Goal: Task Accomplishment & Management: Manage account settings

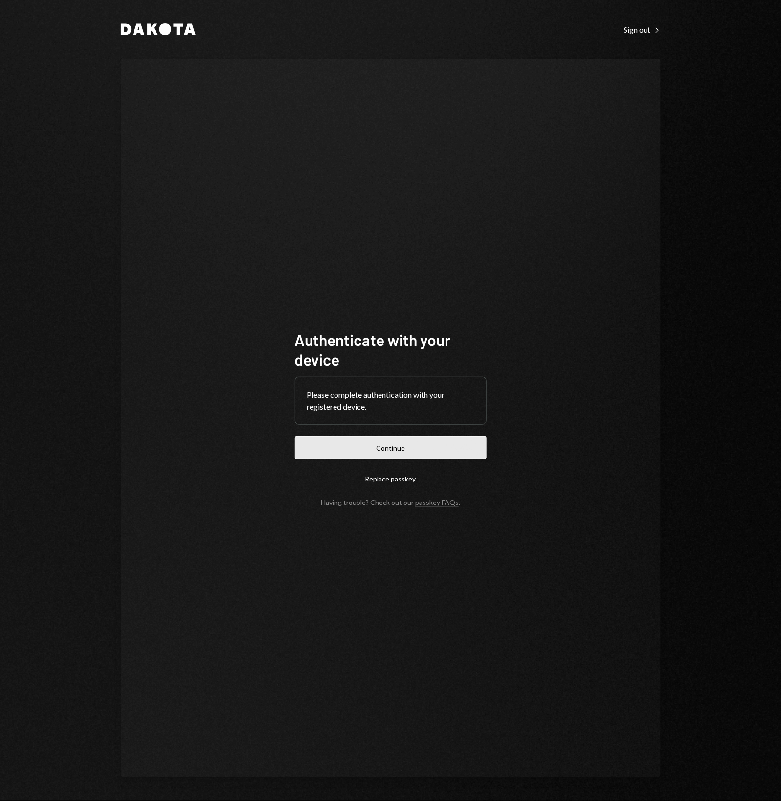
click at [354, 446] on button "Continue" at bounding box center [391, 447] width 192 height 23
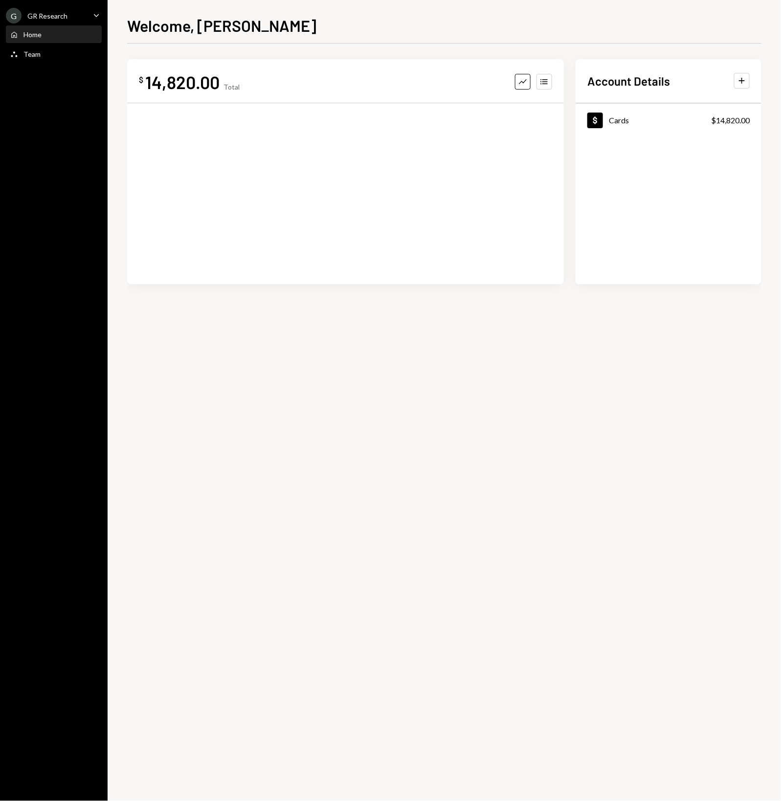
click at [412, 399] on div "$ 14,820.00 Total Graph Accounts Account Details Plus Dollar Cards $14,820.00" at bounding box center [444, 422] width 634 height 757
drag, startPoint x: 405, startPoint y: 397, endPoint x: 397, endPoint y: 393, distance: 9.2
click at [397, 393] on div "$ 14,820.00 Total Graph Accounts Account Details Plus Dollar Cards $14,820.00" at bounding box center [444, 422] width 634 height 757
drag, startPoint x: 385, startPoint y: 386, endPoint x: 376, endPoint y: 382, distance: 10.7
click at [376, 382] on div "$ 14,820.00 Total Graph Accounts Account Details Plus Dollar Cards $14,820.00" at bounding box center [444, 422] width 634 height 757
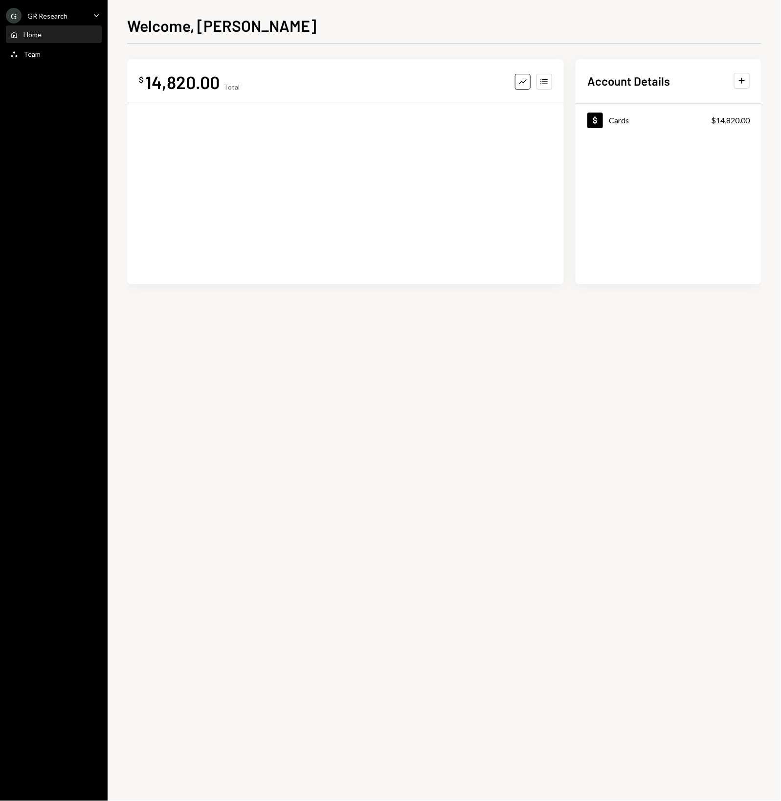
click at [357, 364] on div "$ 14,820.00 Total Graph Accounts Account Details Plus Dollar Cards $14,820.00" at bounding box center [444, 422] width 634 height 757
click at [352, 361] on div "$ 14,820.00 Total Graph Accounts Account Details Plus Dollar Cards $14,820.00" at bounding box center [444, 422] width 634 height 757
click at [57, 12] on div "GR Research" at bounding box center [47, 16] width 40 height 8
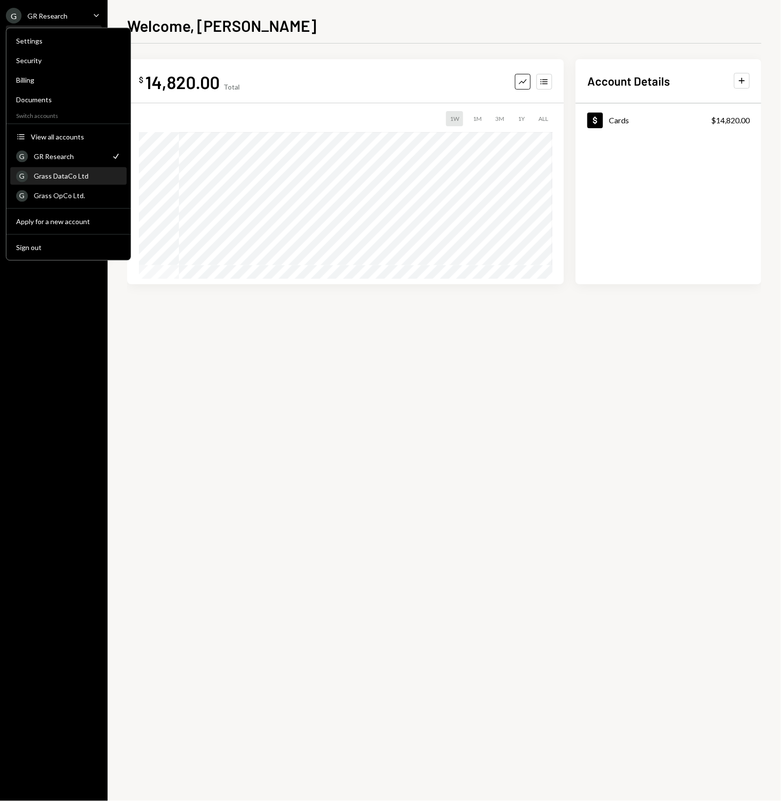
click at [72, 172] on div "Grass DataCo Ltd" at bounding box center [77, 176] width 87 height 8
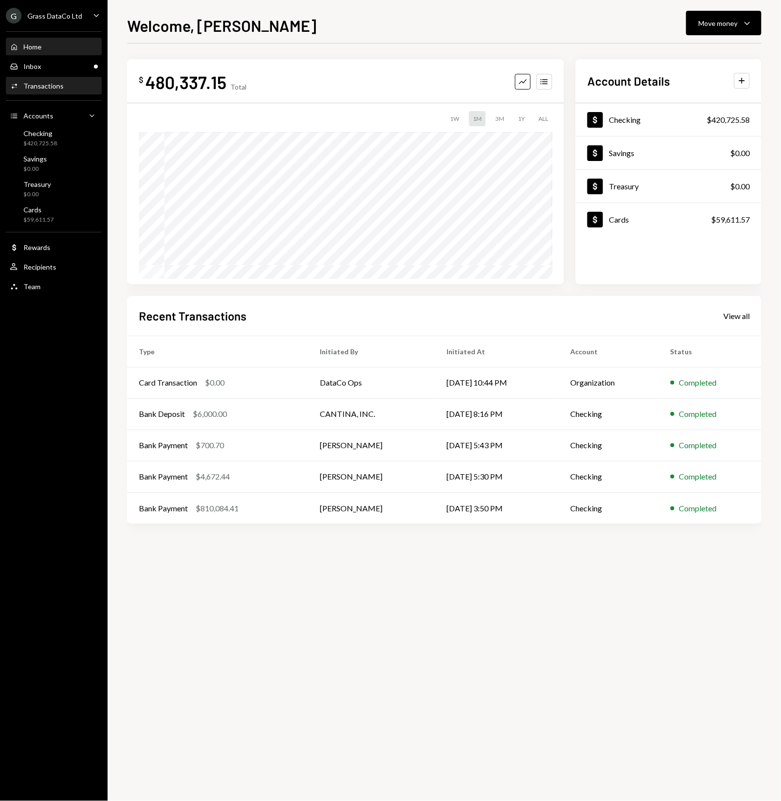
click at [49, 91] on div "Activities Transactions" at bounding box center [54, 86] width 88 height 17
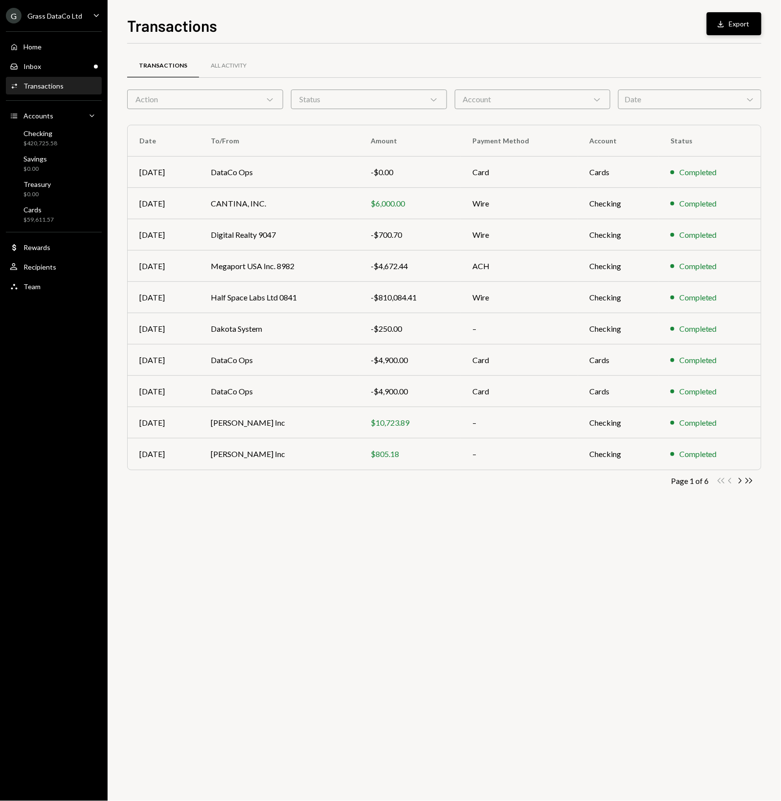
click at [734, 16] on button "Download Export" at bounding box center [734, 23] width 55 height 23
click at [671, 16] on div "Transactions Download Export" at bounding box center [444, 25] width 634 height 22
click at [340, 722] on div "Transactions All Activity Action Chevron Down Status Chevron Down Account Chevr…" at bounding box center [444, 422] width 634 height 757
drag, startPoint x: 343, startPoint y: 706, endPoint x: 239, endPoint y: 678, distance: 108.3
click at [239, 678] on div "Transactions All Activity Action Chevron Down Status Chevron Down Account Chevr…" at bounding box center [444, 422] width 634 height 757
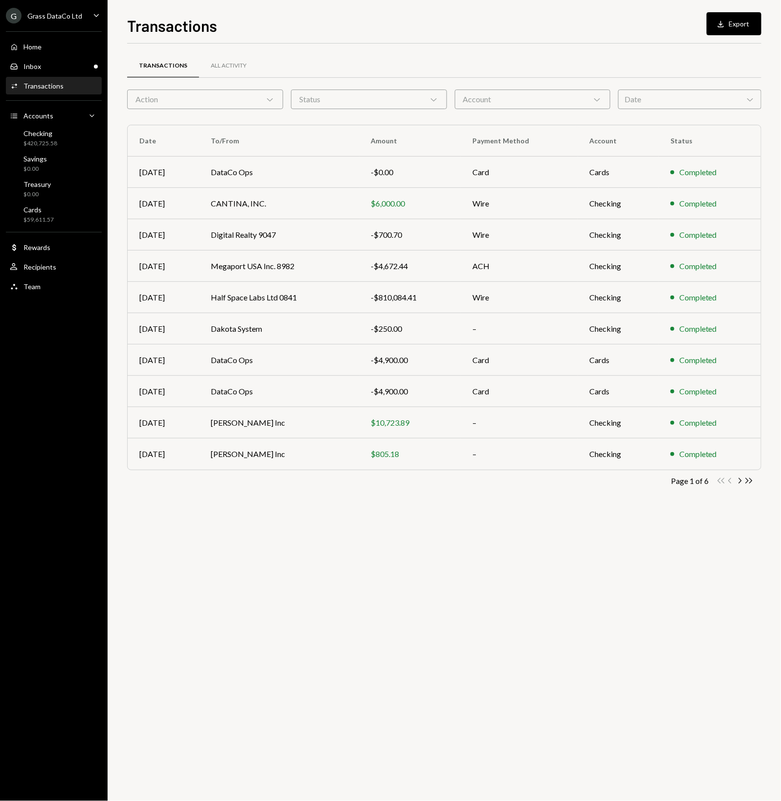
click at [228, 664] on div "Transactions All Activity Action Chevron Down Status Chevron Down Account Chevr…" at bounding box center [444, 422] width 634 height 757
drag, startPoint x: 226, startPoint y: 662, endPoint x: 221, endPoint y: 658, distance: 6.7
click at [222, 658] on div "Transactions All Activity Action Chevron Down Status Chevron Down Account Chevr…" at bounding box center [444, 422] width 634 height 757
drag, startPoint x: 216, startPoint y: 654, endPoint x: 209, endPoint y: 650, distance: 7.9
click at [209, 650] on div "Transactions All Activity Action Chevron Down Status Chevron Down Account Chevr…" at bounding box center [444, 422] width 634 height 757
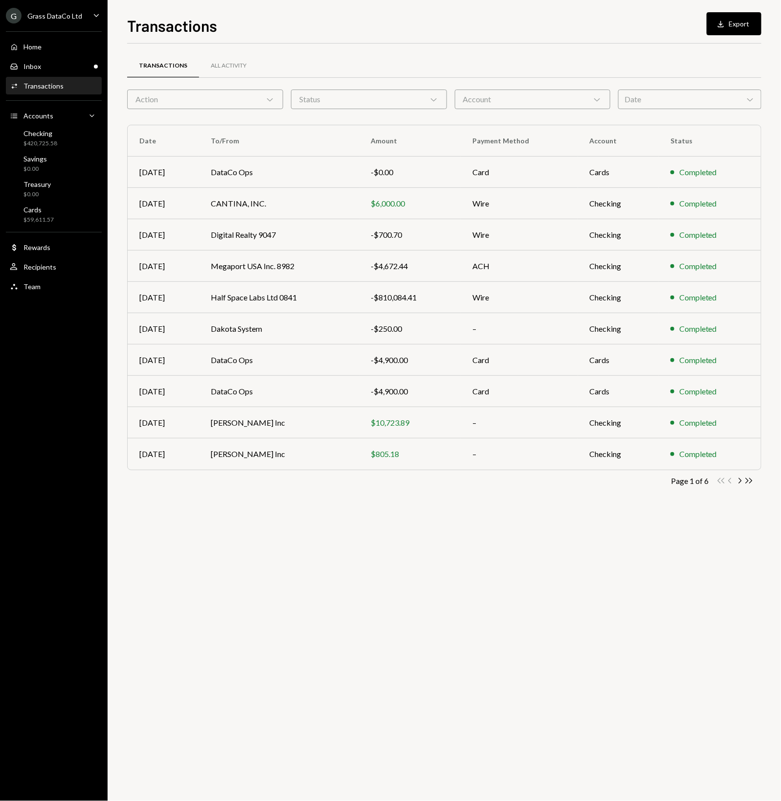
click at [200, 647] on div "Transactions All Activity Action Chevron Down Status Chevron Down Account Chevr…" at bounding box center [444, 422] width 634 height 757
click at [201, 647] on div "Transactions All Activity Action Chevron Down Status Chevron Down Account Chevr…" at bounding box center [444, 422] width 634 height 757
click at [194, 646] on div "Transactions All Activity Action Chevron Down Status Chevron Down Account Chevr…" at bounding box center [444, 422] width 634 height 757
click at [479, 535] on div "Transactions All Activity Action Chevron Down Status Chevron Down Account Chevr…" at bounding box center [444, 422] width 634 height 757
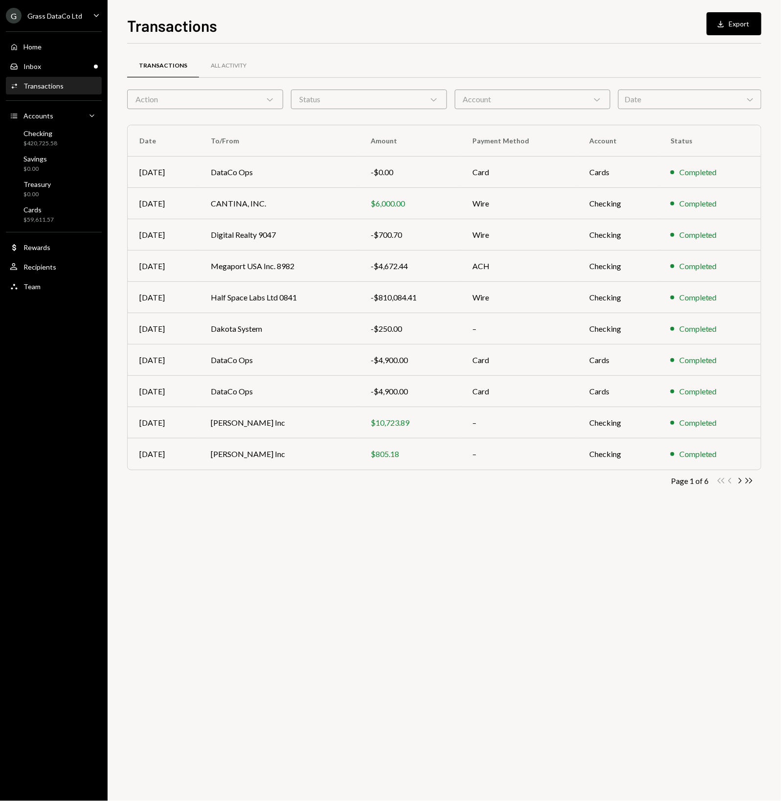
drag, startPoint x: 430, startPoint y: 540, endPoint x: 406, endPoint y: 526, distance: 28.0
drag, startPoint x: 406, startPoint y: 526, endPoint x: 386, endPoint y: 515, distance: 22.3
click at [386, 515] on div "Transactions All Activity Action Chevron Down Status Chevron Down Account Chevr…" at bounding box center [444, 422] width 634 height 757
drag, startPoint x: 351, startPoint y: 517, endPoint x: 329, endPoint y: 509, distance: 23.4
drag, startPoint x: 329, startPoint y: 509, endPoint x: 301, endPoint y: 499, distance: 29.5
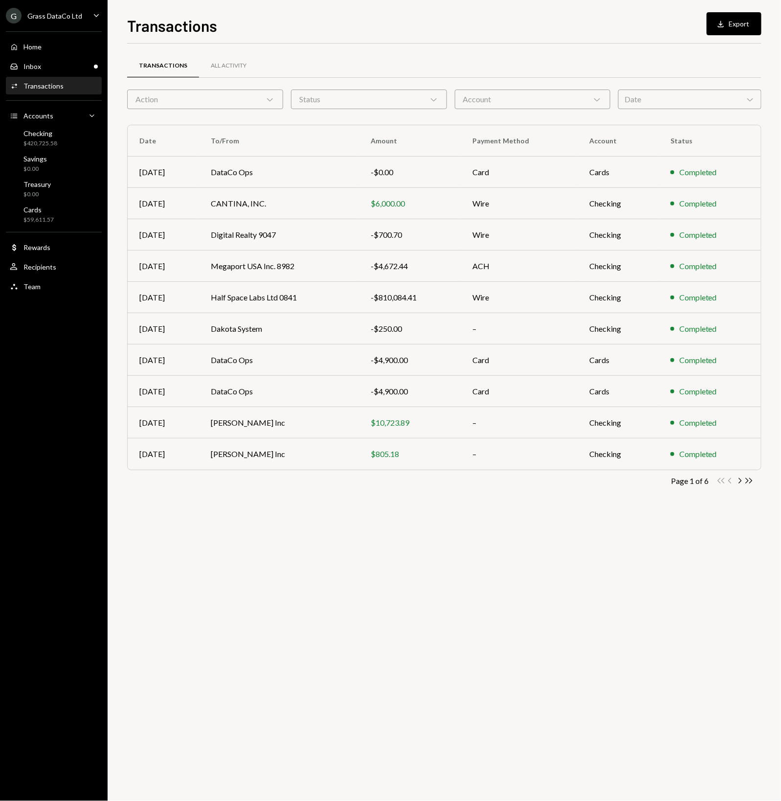
click at [301, 499] on div "Transactions All Activity Action Chevron Down Status Chevron Down Account Chevr…" at bounding box center [444, 284] width 634 height 451
drag, startPoint x: 296, startPoint y: 499, endPoint x: 288, endPoint y: 499, distance: 8.8
click at [288, 499] on div "Transactions All Activity Action Chevron Down Status Chevron Down Account Chevr…" at bounding box center [444, 284] width 634 height 451
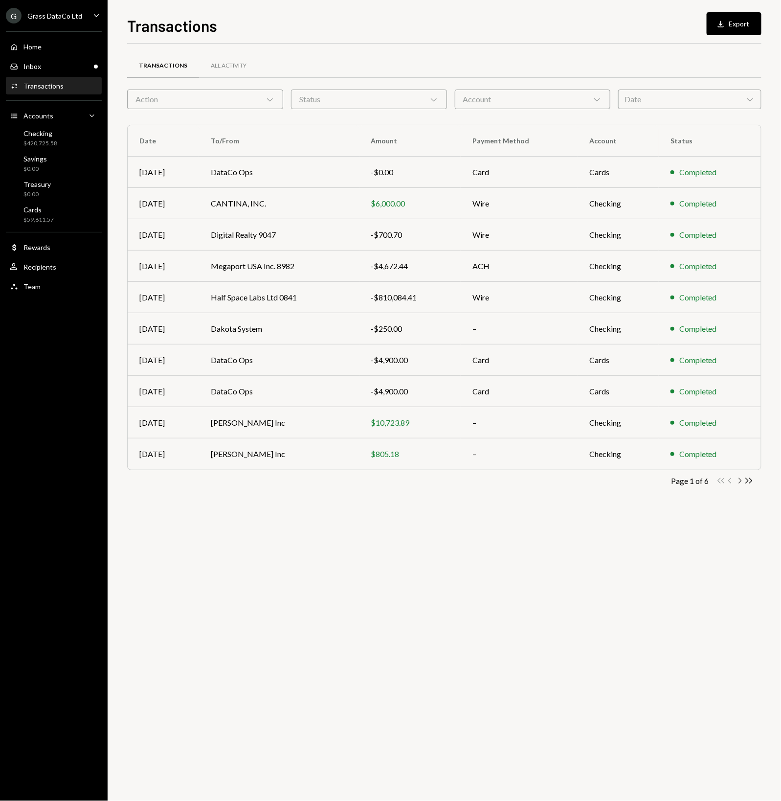
click at [737, 479] on icon "Chevron Right" at bounding box center [739, 480] width 9 height 9
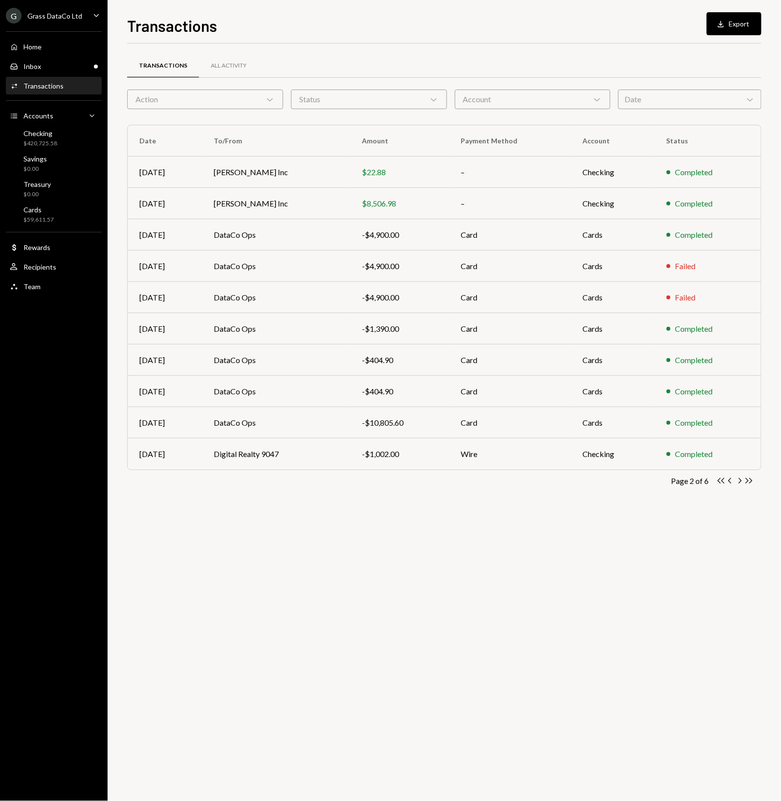
click at [483, 543] on div "Transactions All Activity Action Chevron Down Status Chevron Down Account Chevr…" at bounding box center [444, 422] width 634 height 757
click at [741, 482] on icon "Chevron Right" at bounding box center [739, 480] width 9 height 9
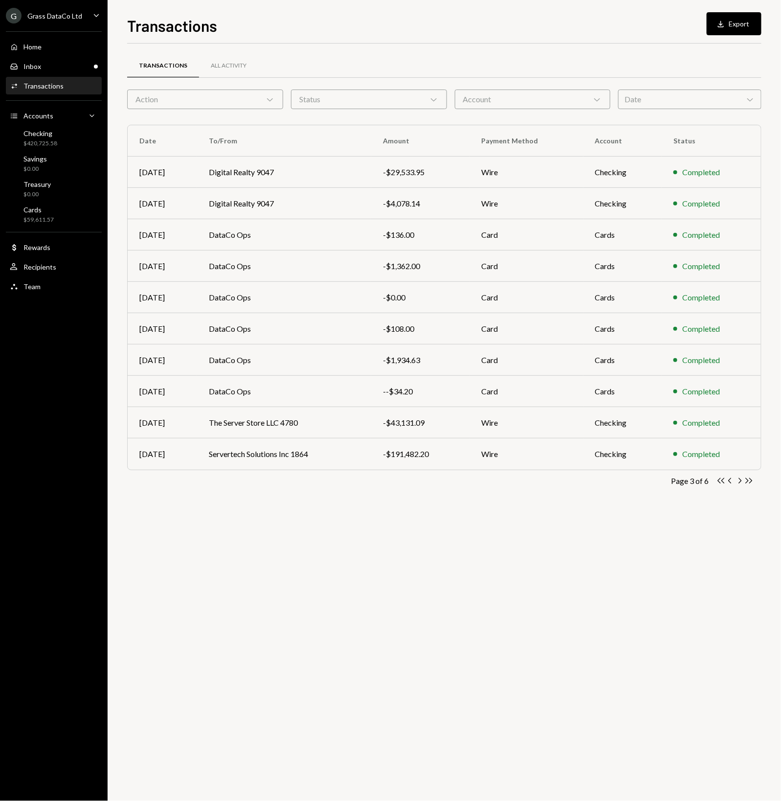
click at [503, 514] on div "Transactions All Activity Action Chevron Down Status Chevron Down Account Chevr…" at bounding box center [444, 422] width 634 height 757
drag, startPoint x: 483, startPoint y: 524, endPoint x: 399, endPoint y: 526, distance: 84.2
click at [399, 526] on div "Transactions All Activity Action Chevron Down Status Chevron Down Account Chevr…" at bounding box center [444, 422] width 634 height 757
drag, startPoint x: 373, startPoint y: 529, endPoint x: 350, endPoint y: 521, distance: 24.7
click at [350, 521] on div "Transactions All Activity Action Chevron Down Status Chevron Down Account Chevr…" at bounding box center [444, 422] width 634 height 757
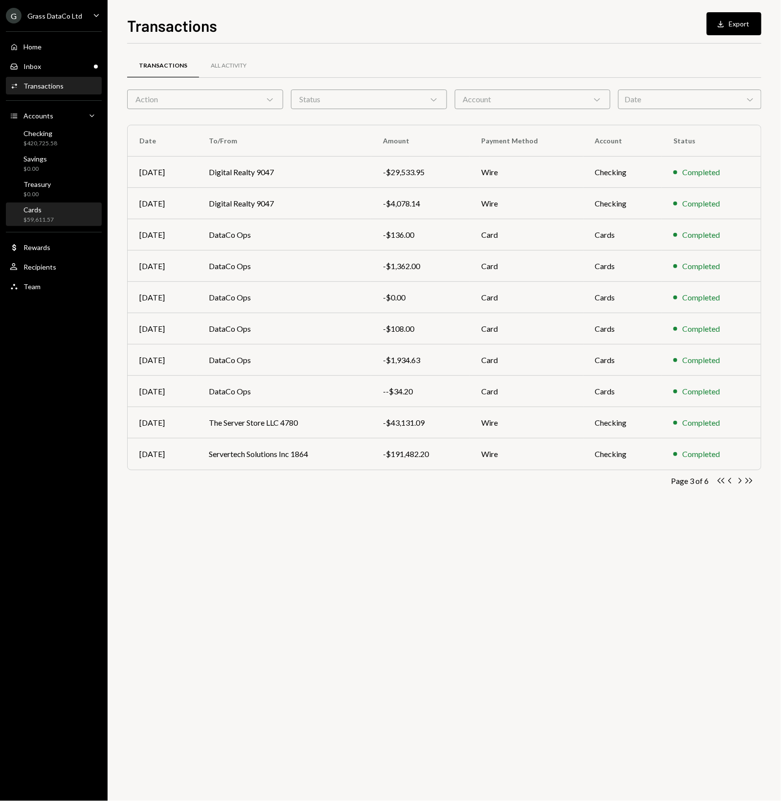
click at [43, 214] on div "Cards $59,611.57" at bounding box center [38, 214] width 30 height 19
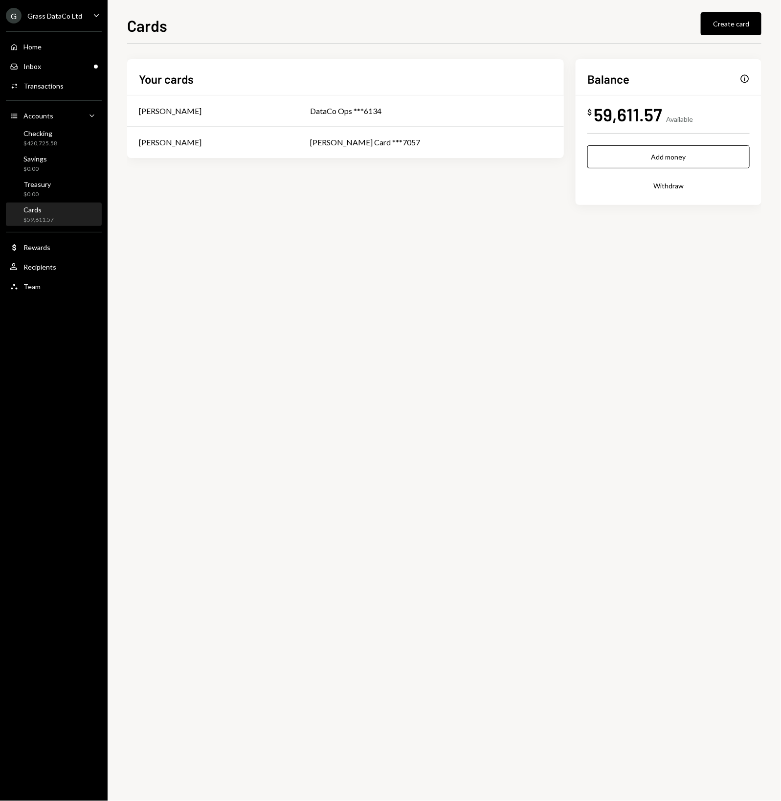
click at [441, 258] on div "Your cards [PERSON_NAME] DataCo Ops ***6134 [PERSON_NAME] - OLD [PERSON_NAME] C…" at bounding box center [444, 422] width 634 height 757
drag, startPoint x: 252, startPoint y: 253, endPoint x: 217, endPoint y: 246, distance: 36.5
click at [217, 246] on div "Your cards [PERSON_NAME] DataCo Ops ***6134 [PERSON_NAME] - OLD [PERSON_NAME] C…" at bounding box center [444, 422] width 634 height 757
drag, startPoint x: 199, startPoint y: 241, endPoint x: 189, endPoint y: 236, distance: 10.3
click at [189, 236] on div "Your cards [PERSON_NAME] DataCo Ops ***6134 [PERSON_NAME] - OLD [PERSON_NAME] C…" at bounding box center [444, 422] width 634 height 757
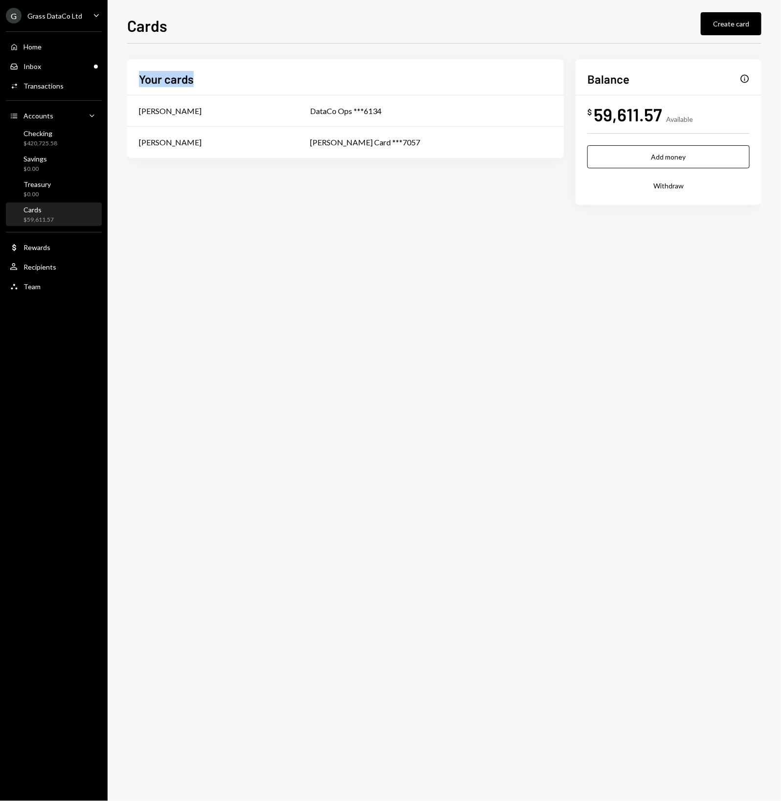
click at [180, 230] on div "Your cards [PERSON_NAME] DataCo Ops ***6134 [PERSON_NAME] - OLD [PERSON_NAME] C…" at bounding box center [444, 147] width 634 height 177
drag, startPoint x: 176, startPoint y: 228, endPoint x: 172, endPoint y: 224, distance: 6.2
click at [172, 224] on div "Your cards [PERSON_NAME] DataCo Ops ***6134 [PERSON_NAME] - OLD [PERSON_NAME] C…" at bounding box center [444, 147] width 634 height 177
click at [479, 233] on div "Your cards [PERSON_NAME] DataCo Ops ***6134 [PERSON_NAME] - OLD [PERSON_NAME] C…" at bounding box center [444, 147] width 634 height 177
drag, startPoint x: 525, startPoint y: 270, endPoint x: 483, endPoint y: 260, distance: 43.2
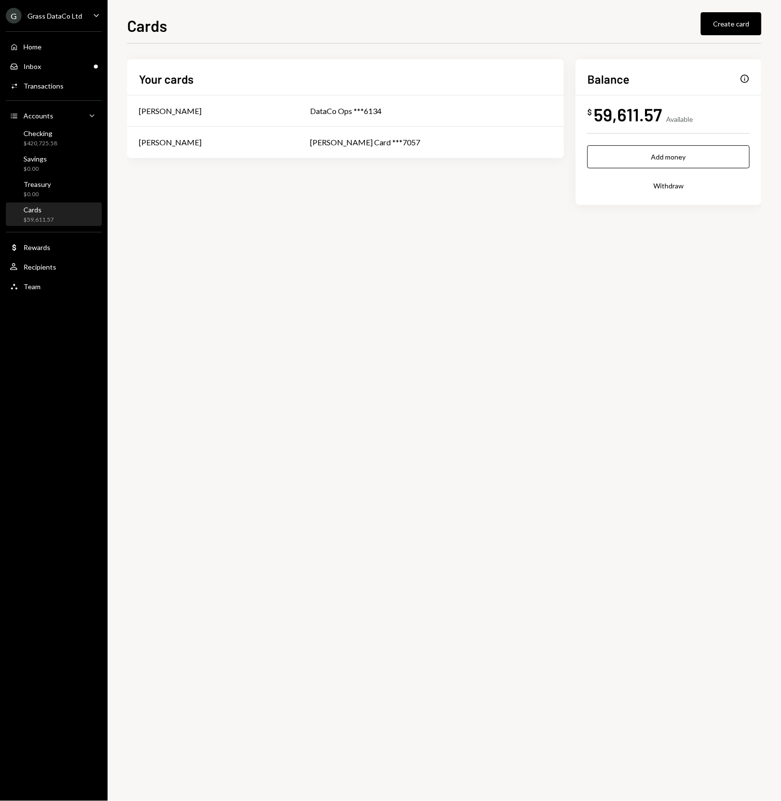
drag, startPoint x: 483, startPoint y: 260, endPoint x: 345, endPoint y: 258, distance: 137.5
click at [345, 258] on div "Your cards [PERSON_NAME] DataCo Ops ***6134 [PERSON_NAME] - OLD [PERSON_NAME] C…" at bounding box center [444, 422] width 634 height 757
drag, startPoint x: 296, startPoint y: 254, endPoint x: 285, endPoint y: 250, distance: 12.5
drag, startPoint x: 285, startPoint y: 250, endPoint x: 270, endPoint y: 243, distance: 16.2
click at [264, 248] on div "Your cards [PERSON_NAME] DataCo Ops ***6134 [PERSON_NAME] - OLD [PERSON_NAME] C…" at bounding box center [444, 422] width 634 height 757
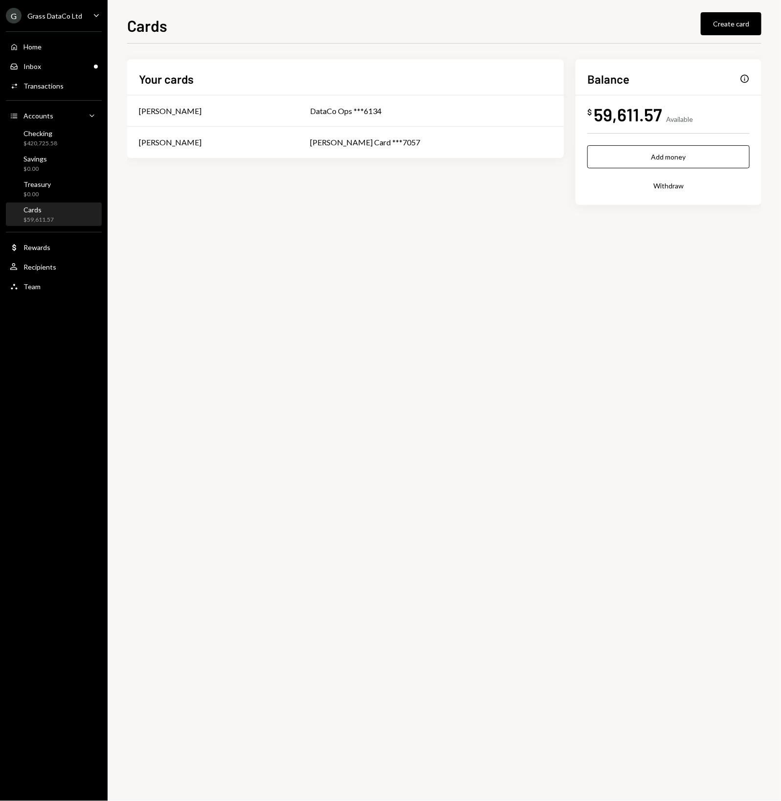
click at [624, 113] on div "59,611.57" at bounding box center [628, 114] width 68 height 22
drag, startPoint x: 372, startPoint y: 368, endPoint x: 329, endPoint y: 282, distance: 95.8
drag, startPoint x: 329, startPoint y: 282, endPoint x: 331, endPoint y: 302, distance: 20.1
click at [279, 260] on div "Your cards [PERSON_NAME] DataCo Ops ***6134 [PERSON_NAME] - OLD [PERSON_NAME] C…" at bounding box center [444, 422] width 634 height 757
drag, startPoint x: 388, startPoint y: 340, endPoint x: 366, endPoint y: 314, distance: 34.0
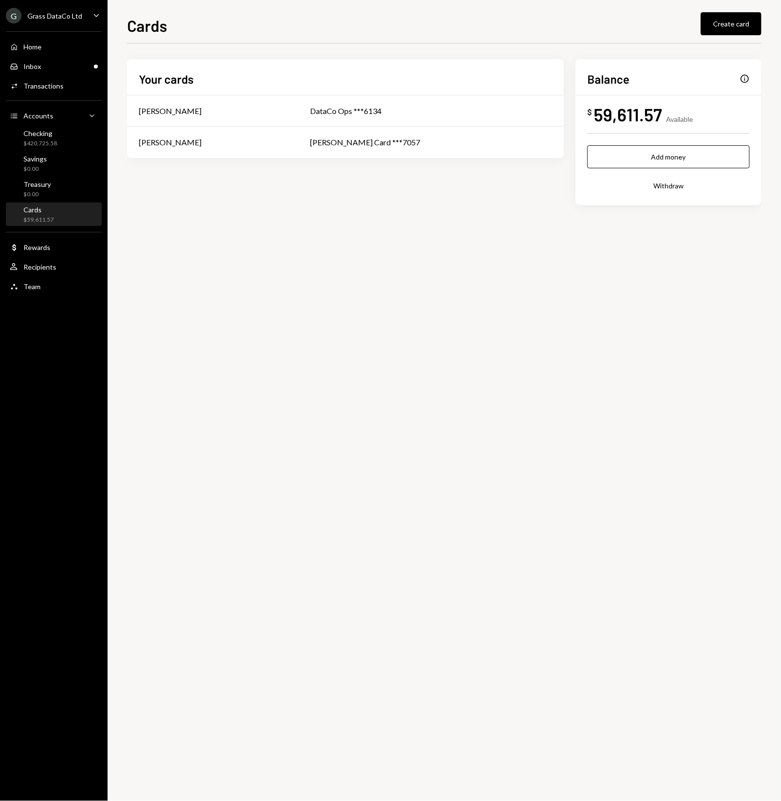
drag, startPoint x: 366, startPoint y: 314, endPoint x: 336, endPoint y: 296, distance: 35.1
click at [336, 296] on div "Your cards [PERSON_NAME] DataCo Ops ***6134 [PERSON_NAME] - OLD [PERSON_NAME] C…" at bounding box center [444, 422] width 634 height 757
drag, startPoint x: 350, startPoint y: 306, endPoint x: 279, endPoint y: 274, distance: 78.0
click at [279, 274] on div "Your cards [PERSON_NAME] DataCo Ops ***6134 [PERSON_NAME] - OLD [PERSON_NAME] C…" at bounding box center [444, 422] width 634 height 757
drag, startPoint x: 279, startPoint y: 274, endPoint x: 272, endPoint y: 270, distance: 7.7
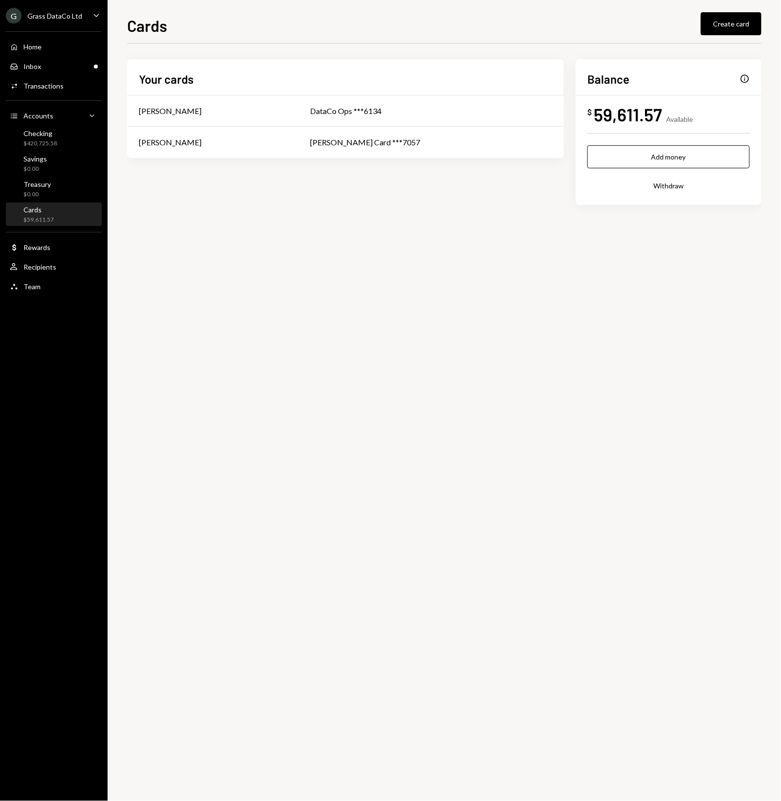
click at [272, 270] on div "Your cards [PERSON_NAME] DataCo Ops ***6134 [PERSON_NAME] - OLD [PERSON_NAME] C…" at bounding box center [444, 422] width 634 height 757
click at [59, 87] on div "Transactions" at bounding box center [43, 86] width 40 height 8
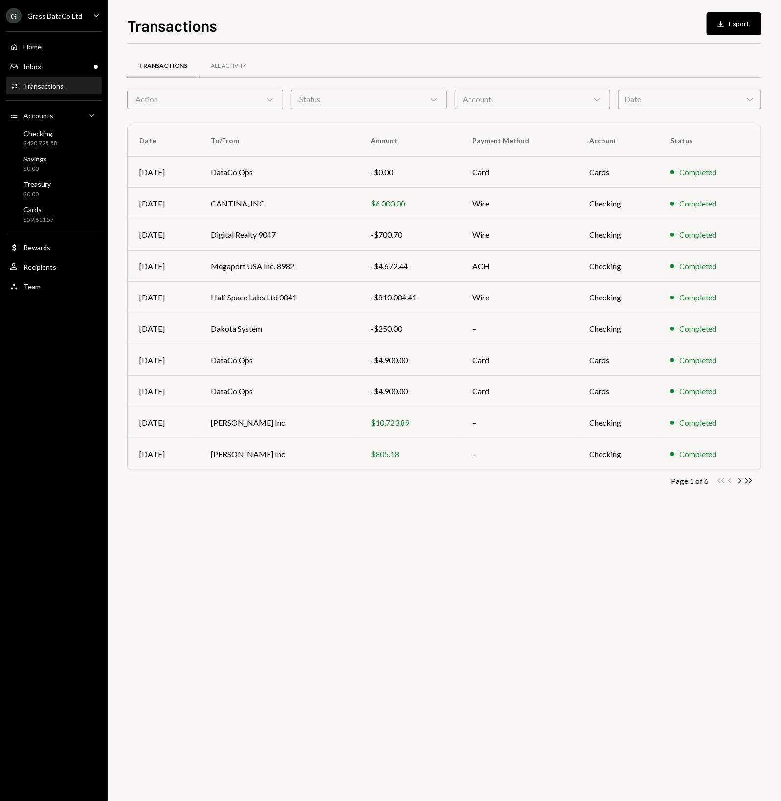
click at [526, 99] on div "Account Chevron Down" at bounding box center [533, 100] width 156 height 20
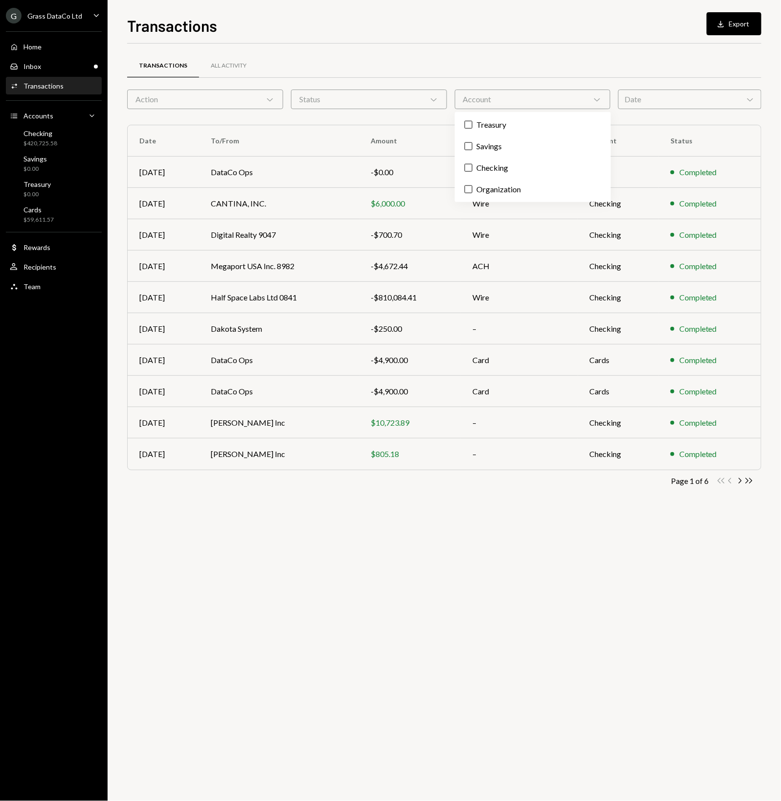
click at [507, 100] on div "Account Chevron Down" at bounding box center [533, 100] width 156 height 20
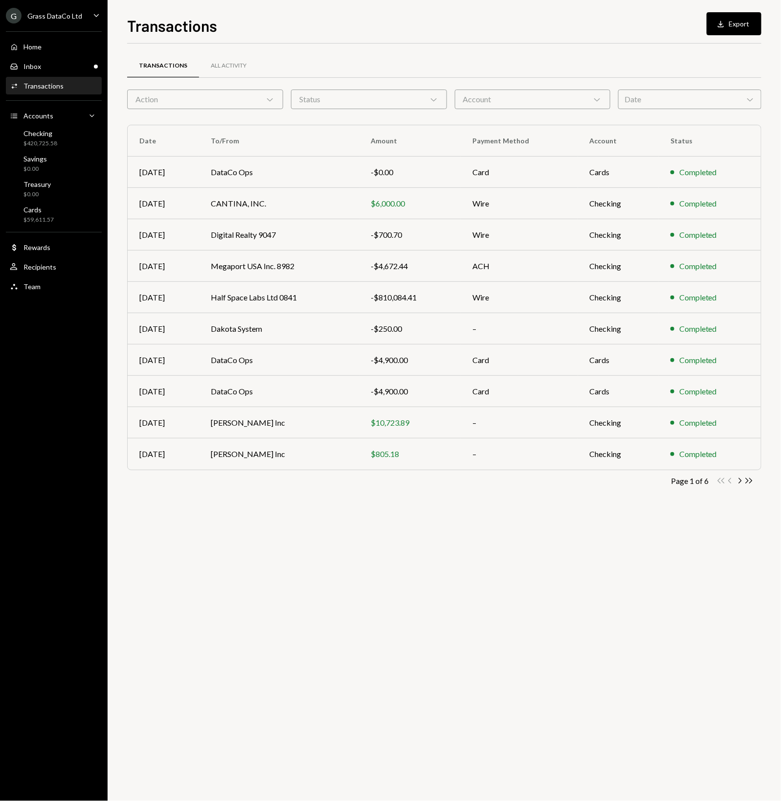
drag, startPoint x: 520, startPoint y: 69, endPoint x: 515, endPoint y: 63, distance: 8.3
drag, startPoint x: 515, startPoint y: 63, endPoint x: 508, endPoint y: 47, distance: 16.6
click at [508, 47] on div "Transactions All Activity Action Chevron Down Status Chevron Down Account Chevr…" at bounding box center [444, 277] width 634 height 467
click at [505, 46] on div "Transactions All Activity Action Chevron Down Status Chevron Down Account Chevr…" at bounding box center [444, 277] width 634 height 467
click at [21, 206] on div "Cards $59,611.57" at bounding box center [32, 214] width 44 height 19
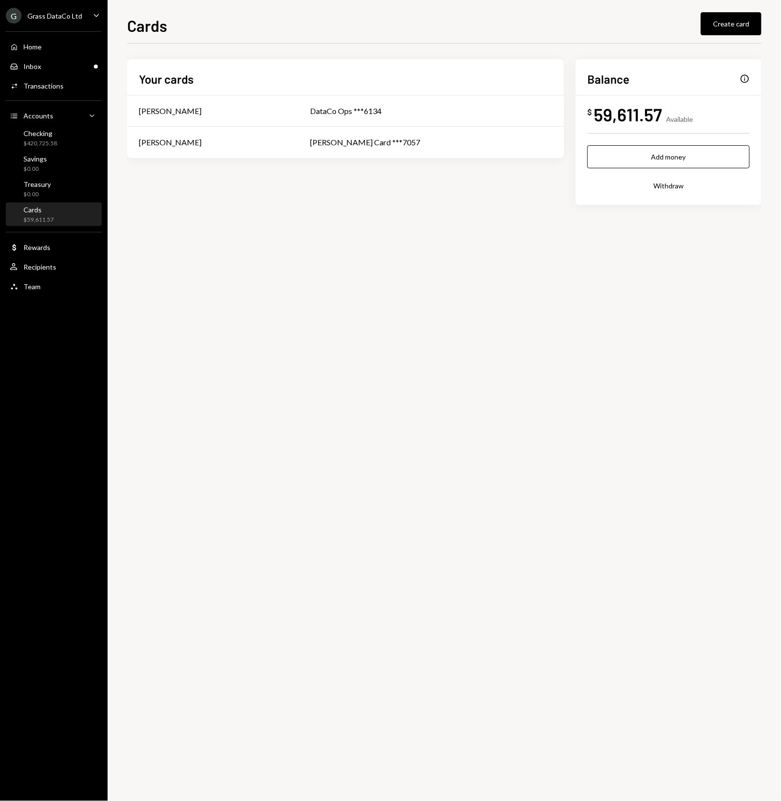
drag, startPoint x: 500, startPoint y: 436, endPoint x: 488, endPoint y: 421, distance: 20.2
drag, startPoint x: 488, startPoint y: 421, endPoint x: 421, endPoint y: 402, distance: 69.7
click at [424, 404] on div "Your cards [PERSON_NAME] DataCo Ops ***6134 [PERSON_NAME] - OLD [PERSON_NAME] C…" at bounding box center [444, 422] width 634 height 757
drag, startPoint x: 421, startPoint y: 402, endPoint x: 416, endPoint y: 397, distance: 6.9
drag, startPoint x: 416, startPoint y: 397, endPoint x: 410, endPoint y: 392, distance: 7.6
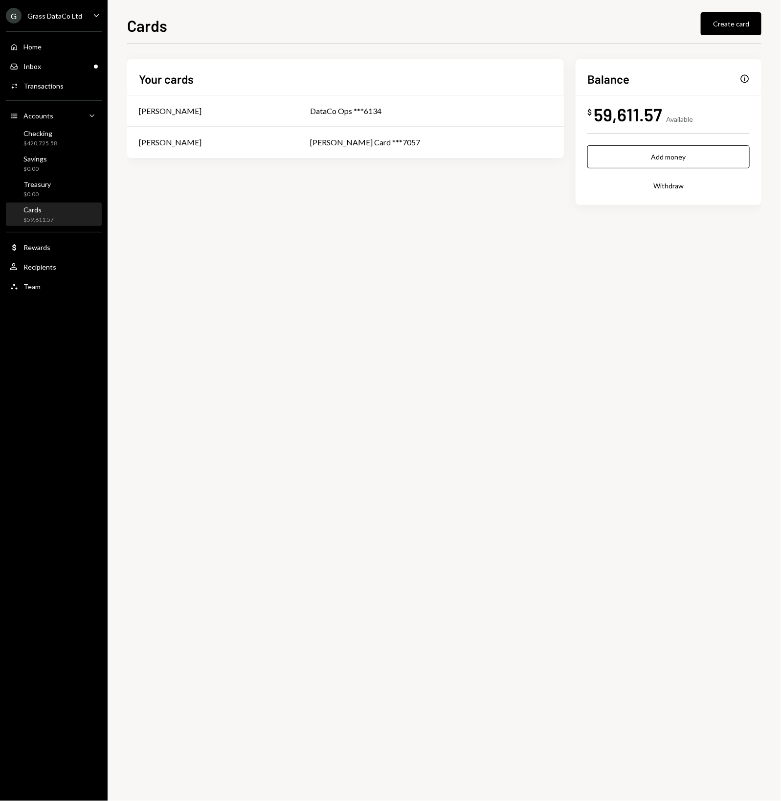
click at [411, 392] on div "Your cards [PERSON_NAME] DataCo Ops ***6134 [PERSON_NAME] - OLD [PERSON_NAME] C…" at bounding box center [444, 422] width 634 height 757
drag, startPoint x: 409, startPoint y: 392, endPoint x: 405, endPoint y: 387, distance: 5.9
click at [402, 385] on div "Your cards [PERSON_NAME] DataCo Ops ***6134 [PERSON_NAME] - OLD [PERSON_NAME] C…" at bounding box center [444, 422] width 634 height 757
drag, startPoint x: 435, startPoint y: 342, endPoint x: 409, endPoint y: 326, distance: 31.0
click at [409, 326] on div "Your cards [PERSON_NAME] DataCo Ops ***6134 [PERSON_NAME] - OLD [PERSON_NAME] C…" at bounding box center [444, 422] width 634 height 757
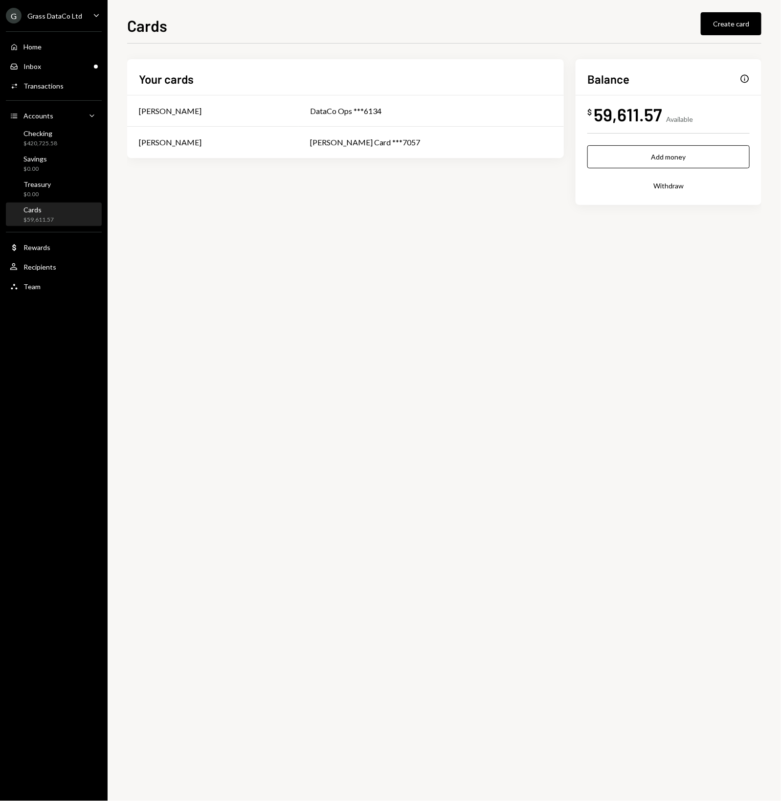
click at [405, 323] on div "Your cards [PERSON_NAME] DataCo Ops ***6134 [PERSON_NAME] - OLD [PERSON_NAME] C…" at bounding box center [444, 422] width 634 height 757
click at [45, 136] on div "Checking" at bounding box center [40, 133] width 34 height 8
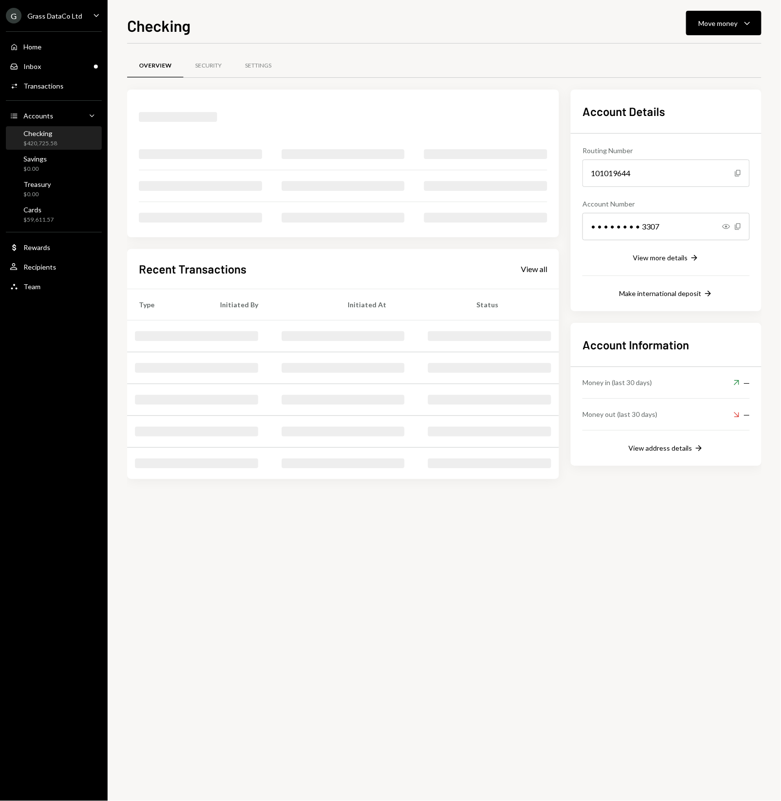
drag, startPoint x: 406, startPoint y: 541, endPoint x: 365, endPoint y: 537, distance: 41.8
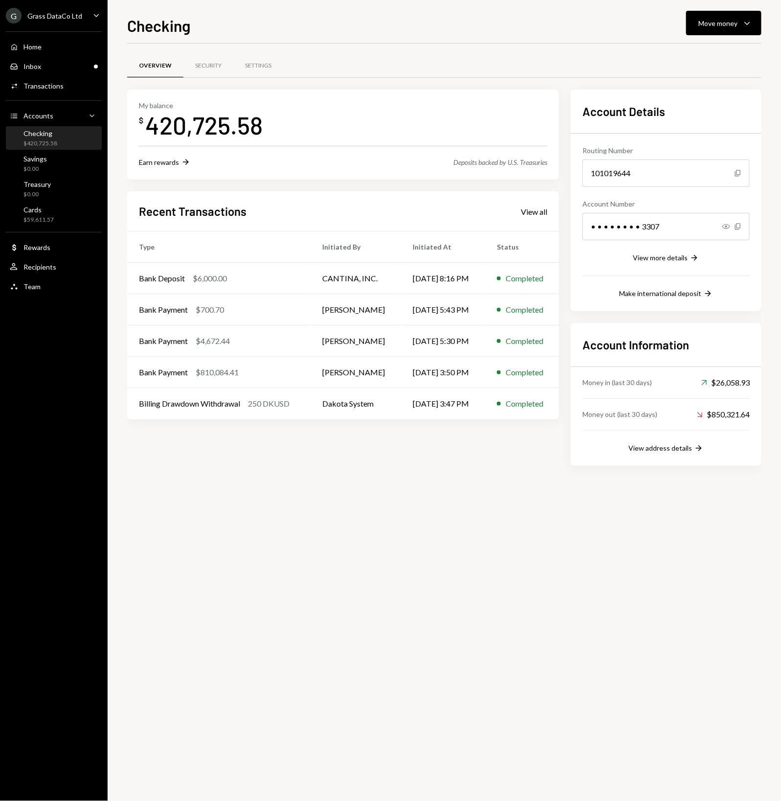
drag, startPoint x: 365, startPoint y: 537, endPoint x: 307, endPoint y: 529, distance: 58.2
click at [307, 529] on div "Overview Security Settings My balance $ 420,725.58 Earn rewards Right Arrow Dep…" at bounding box center [444, 422] width 634 height 757
drag, startPoint x: 278, startPoint y: 525, endPoint x: 254, endPoint y: 516, distance: 25.1
click at [273, 521] on div "Overview Security Settings My balance $ 420,725.58 Earn rewards Right Arrow Dep…" at bounding box center [444, 422] width 634 height 757
drag, startPoint x: 247, startPoint y: 516, endPoint x: 228, endPoint y: 514, distance: 19.2
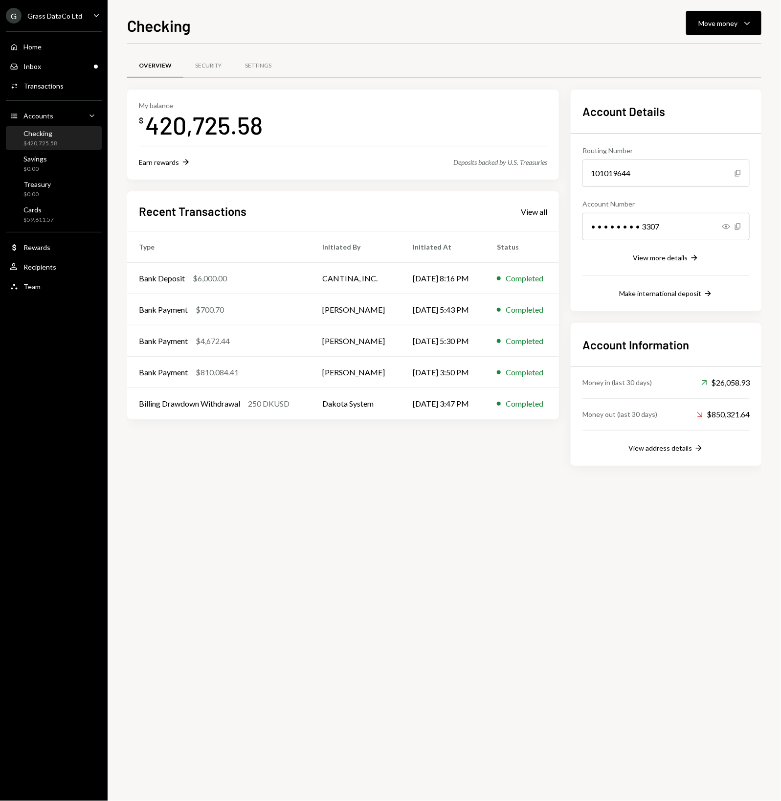
click at [245, 515] on div "Overview Security Settings My balance $ 420,725.58 Earn rewards Right Arrow Dep…" at bounding box center [444, 422] width 634 height 757
drag, startPoint x: 228, startPoint y: 514, endPoint x: 216, endPoint y: 506, distance: 14.3
click at [216, 506] on div "Overview Security Settings My balance $ 420,725.58 Earn rewards Right Arrow Dep…" at bounding box center [444, 422] width 634 height 757
click at [208, 502] on div "Overview Security Settings My balance $ 420,725.58 Earn rewards Right Arrow Dep…" at bounding box center [444, 422] width 634 height 757
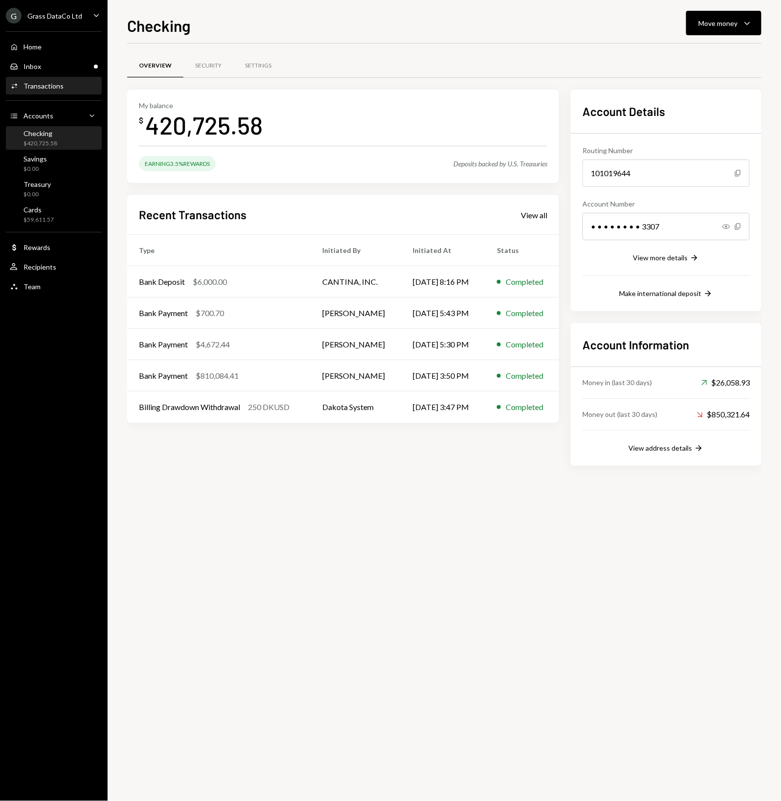
click at [48, 84] on div "Transactions" at bounding box center [43, 86] width 40 height 8
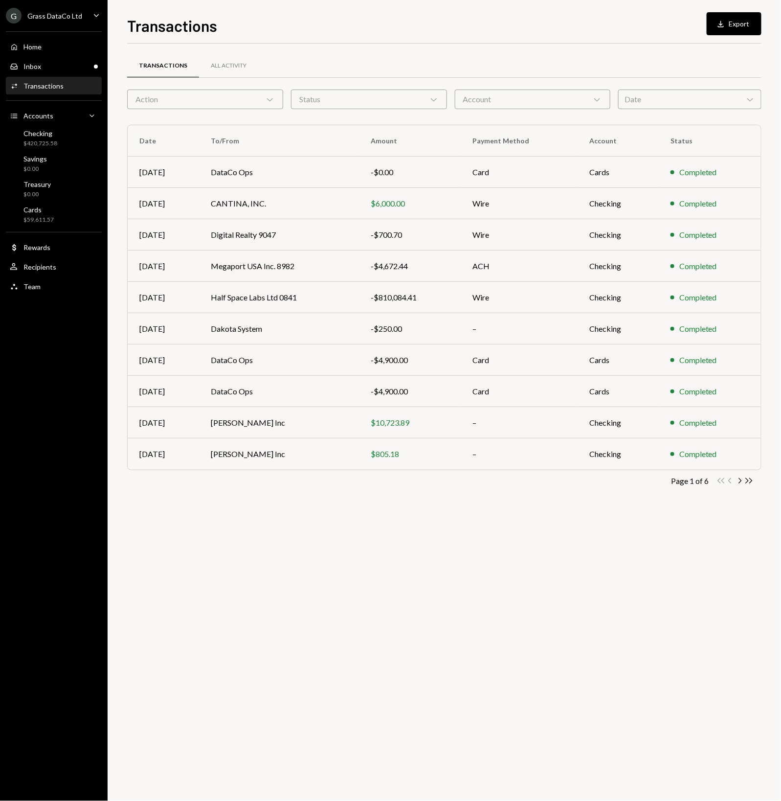
drag, startPoint x: 476, startPoint y: 43, endPoint x: 469, endPoint y: 27, distance: 17.3
click at [469, 33] on div "Transactions Download Export" at bounding box center [444, 25] width 634 height 22
drag, startPoint x: 468, startPoint y: 23, endPoint x: 457, endPoint y: 23, distance: 10.8
click at [466, 23] on div "Transactions Download Export" at bounding box center [444, 25] width 634 height 22
click at [65, 13] on div "Grass DataCo Ltd" at bounding box center [54, 16] width 55 height 8
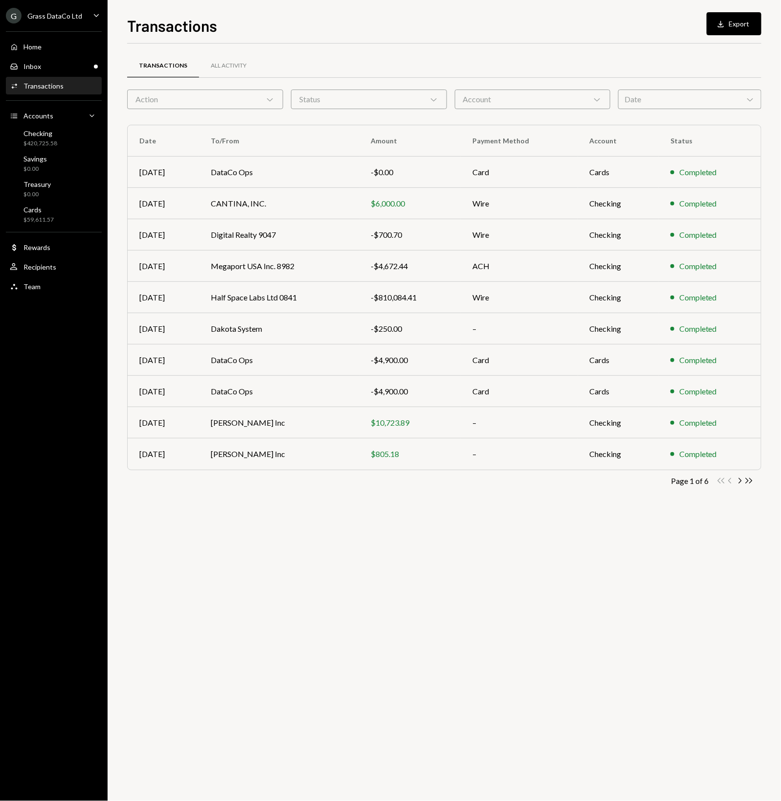
click at [360, 20] on div "Transactions Download Export" at bounding box center [444, 25] width 634 height 22
drag, startPoint x: 360, startPoint y: 20, endPoint x: 345, endPoint y: 21, distance: 14.2
drag, startPoint x: 345, startPoint y: 21, endPoint x: 338, endPoint y: 21, distance: 6.8
click at [338, 21] on div "Transactions Download Export" at bounding box center [444, 25] width 634 height 22
click at [321, 18] on div "Transactions Download Export" at bounding box center [444, 25] width 634 height 22
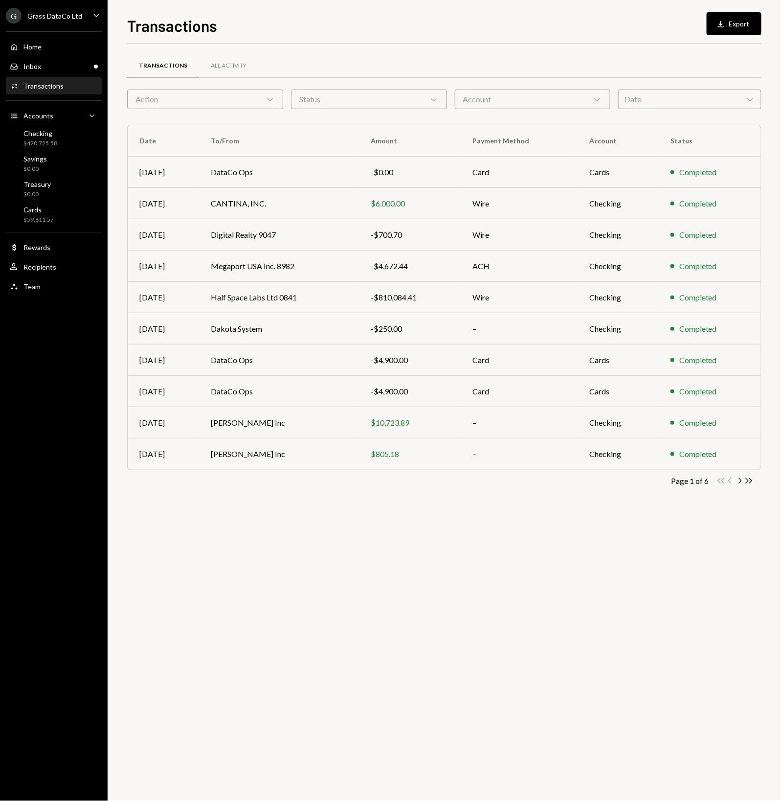
click at [316, 17] on div "Transactions Download Export" at bounding box center [444, 25] width 634 height 22
click at [315, 17] on div "Transactions Download Export" at bounding box center [444, 25] width 634 height 22
click at [312, 16] on div "Transactions Download Export" at bounding box center [444, 25] width 634 height 22
